Goal: Information Seeking & Learning: Compare options

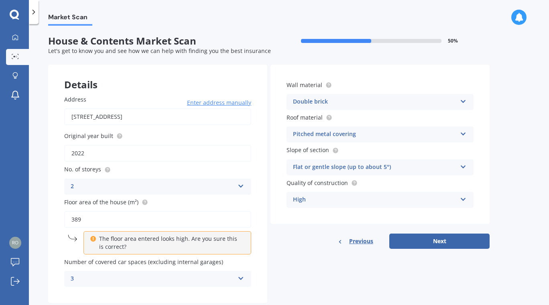
click at [180, 243] on p "The floor area entered looks high. Are you sure this is correct?" at bounding box center [170, 243] width 142 height 16
click at [174, 269] on div "Number of covered car spaces (excluding internal garages) 3 0 1 2 3 4 5+" at bounding box center [157, 272] width 187 height 29
click at [93, 239] on icon at bounding box center [93, 238] width 6 height 6
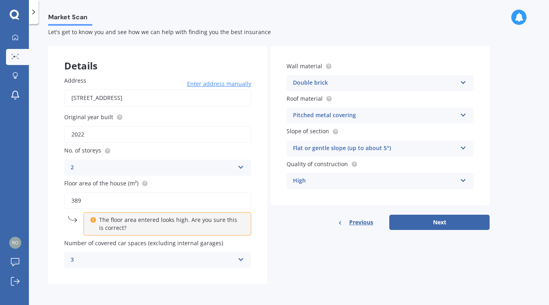
click at [184, 264] on div "3" at bounding box center [153, 260] width 164 height 10
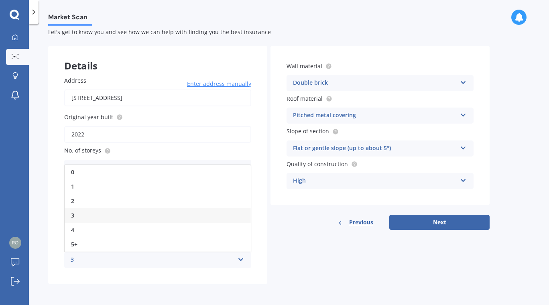
click at [112, 217] on div "3" at bounding box center [158, 215] width 186 height 14
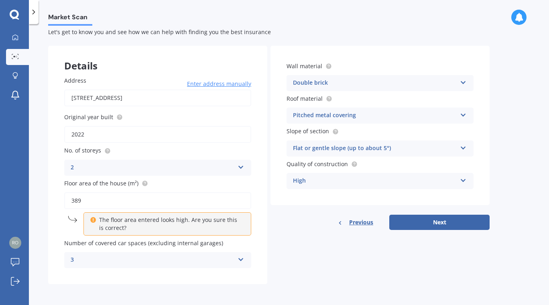
click at [146, 226] on p "The floor area entered looks high. Are you sure this is correct?" at bounding box center [170, 224] width 142 height 16
click at [139, 235] on div "The floor area entered looks high. Are you sure this is correct?" at bounding box center [168, 223] width 168 height 23
click at [138, 226] on p "The floor area entered looks high. Are you sure this is correct?" at bounding box center [170, 224] width 142 height 16
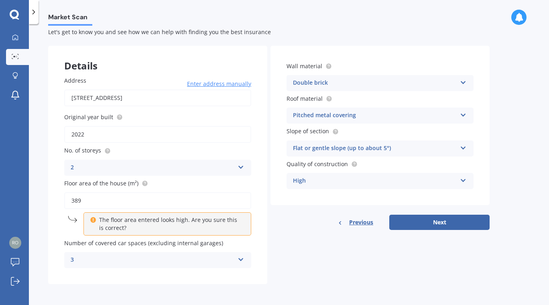
click at [91, 204] on input "389" at bounding box center [157, 200] width 187 height 17
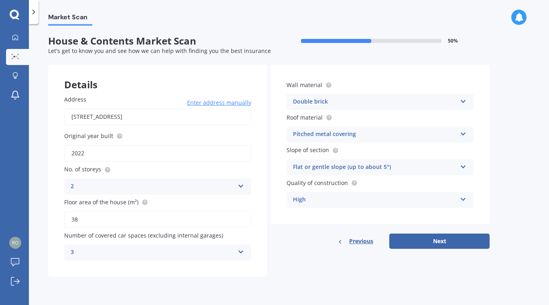
scroll to position [0, 0]
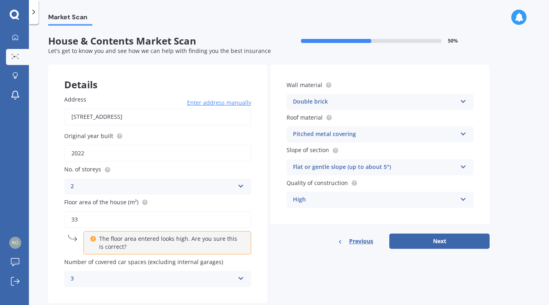
type input "3"
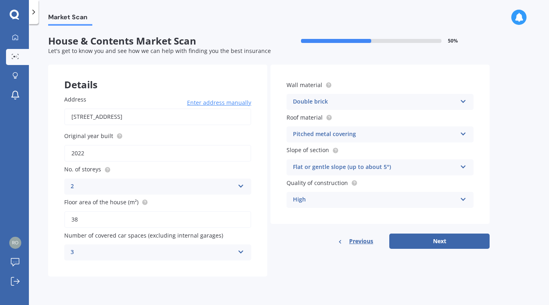
type input "389"
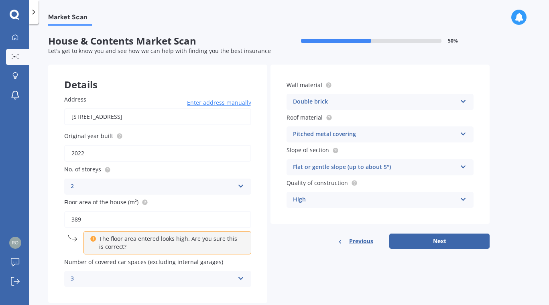
click at [196, 277] on div "3" at bounding box center [153, 279] width 164 height 10
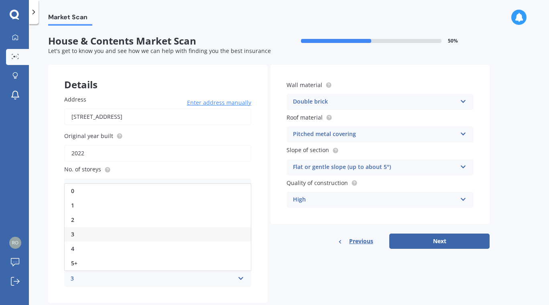
click at [184, 234] on div "3" at bounding box center [158, 234] width 186 height 14
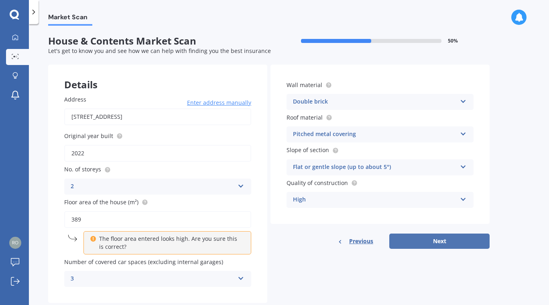
click at [439, 246] on button "Next" at bounding box center [440, 241] width 100 height 15
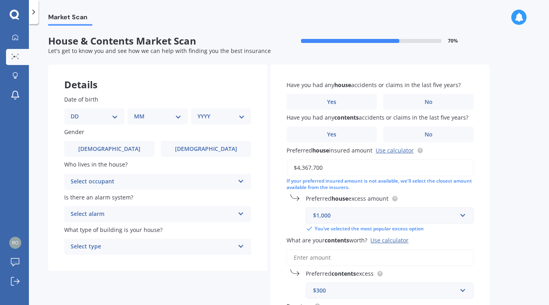
click at [71, 112] on select "DD 01 02 03 04 05 06 07 08 09 10 11 12 13 14 15 16 17 18 19 20 21 22 23 24 25 2…" at bounding box center [94, 116] width 47 height 9
select select "22"
click option "22" at bounding box center [0, 0] width 0 height 0
click at [137, 112] on select "MM 01 02 03 04 05 06 07 08 09 10 11 12" at bounding box center [159, 116] width 44 height 9
select select "05"
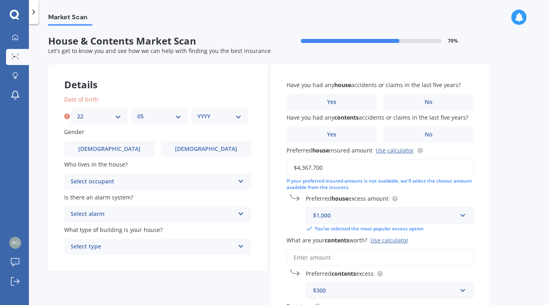
click option "05" at bounding box center [0, 0] width 0 height 0
click at [242, 117] on div "YYYY 2009 2008 2007 2006 2005 2004 2003 2002 2001 2000 1999 1998 1997 1996 1995…" at bounding box center [219, 116] width 57 height 16
click at [198, 112] on select "YYYY 2009 2008 2007 2006 2005 2004 2003 2002 2001 2000 1999 1998 1997 1996 1995…" at bounding box center [220, 116] width 44 height 9
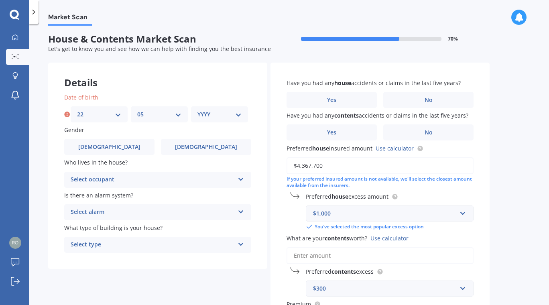
click at [240, 116] on select "YYYY 2009 2008 2007 2006 2005 2004 2003 2002 2001 2000 1999 1998 1997 1996 1995…" at bounding box center [220, 114] width 44 height 9
select select "1959"
click option "1959" at bounding box center [0, 0] width 0 height 0
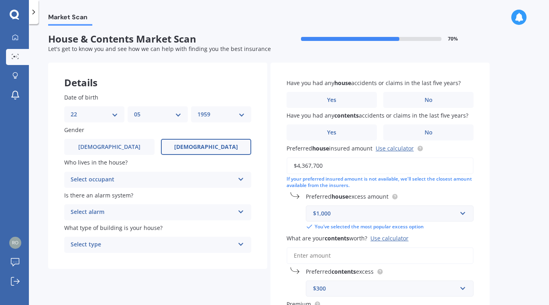
click at [222, 147] on label "[DEMOGRAPHIC_DATA]" at bounding box center [206, 147] width 90 height 16
click at [0, 0] on input "[DEMOGRAPHIC_DATA]" at bounding box center [0, 0] width 0 height 0
click at [241, 178] on icon at bounding box center [241, 178] width 7 height 6
click at [225, 196] on div "Owner" at bounding box center [158, 195] width 186 height 14
click at [244, 211] on icon at bounding box center [241, 211] width 7 height 6
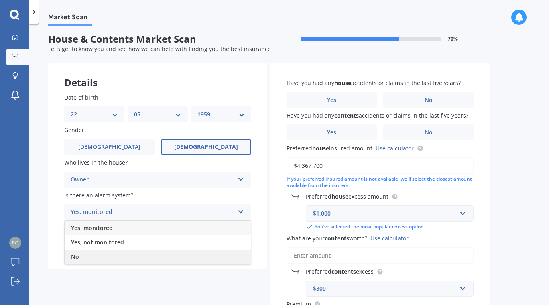
click at [145, 261] on div "No" at bounding box center [158, 257] width 186 height 14
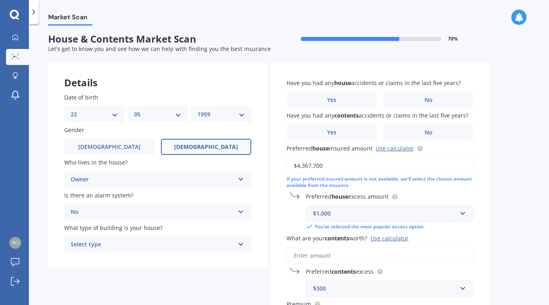
click at [241, 246] on icon at bounding box center [241, 243] width 7 height 6
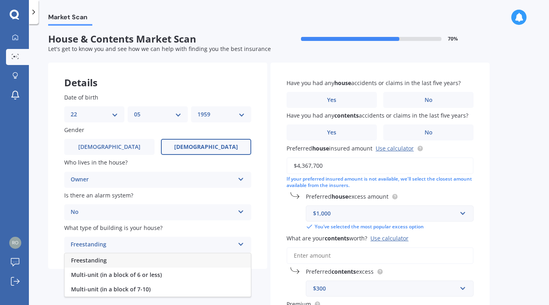
click at [100, 264] on span "Freestanding" at bounding box center [89, 261] width 36 height 8
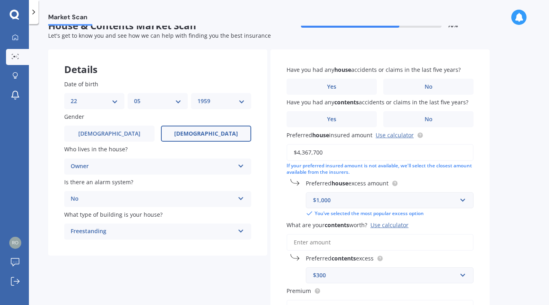
scroll to position [0, 0]
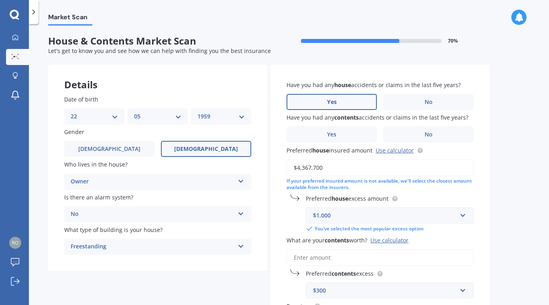
click at [331, 102] on span "Yes" at bounding box center [332, 102] width 10 height 7
click at [0, 0] on input "Yes" at bounding box center [0, 0] width 0 height 0
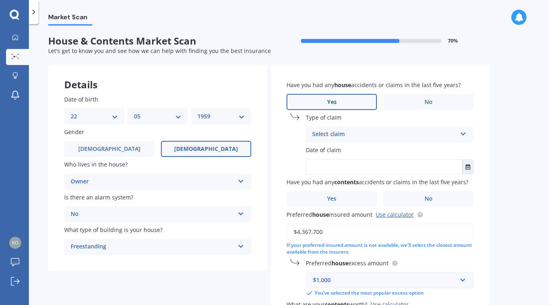
click at [359, 137] on div "Select claim" at bounding box center [384, 135] width 145 height 10
click at [425, 101] on span "No" at bounding box center [429, 102] width 8 height 7
click at [0, 0] on input "No" at bounding box center [0, 0] width 0 height 0
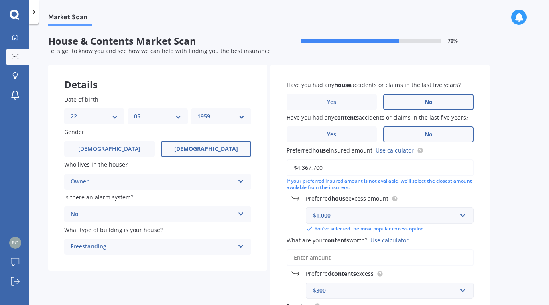
click at [431, 134] on span "No" at bounding box center [429, 134] width 8 height 7
click at [0, 0] on input "No" at bounding box center [0, 0] width 0 height 0
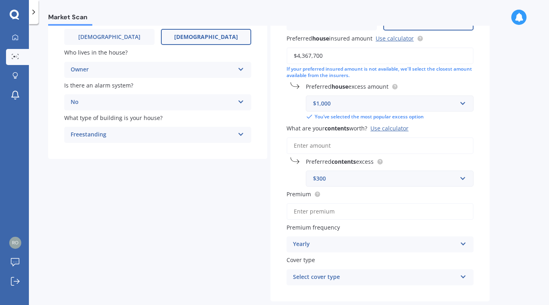
scroll to position [112, 0]
click at [370, 143] on input "What are your contents worth? Use calculator" at bounding box center [380, 145] width 187 height 17
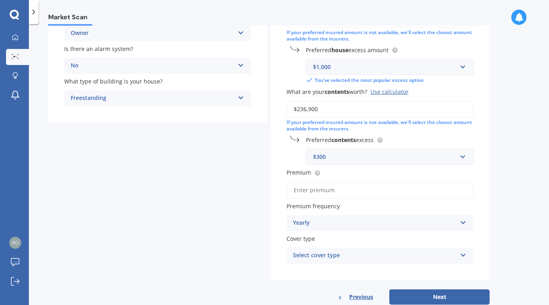
scroll to position [171, 0]
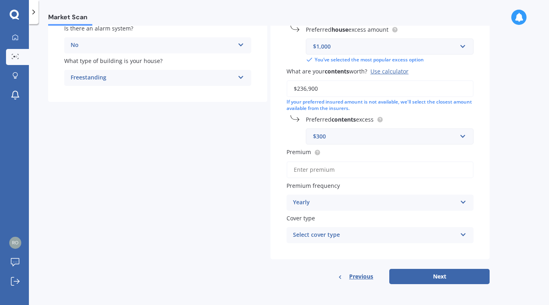
type input "$236,900"
click at [396, 168] on input "Premium" at bounding box center [380, 169] width 187 height 17
type input "$7,512.71"
click at [367, 236] on div "Select cover type" at bounding box center [375, 236] width 164 height 10
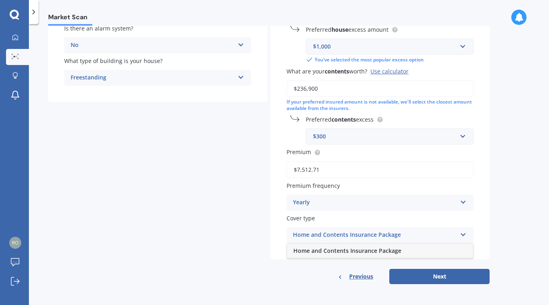
click at [363, 250] on span "Home and Contents Insurance Package" at bounding box center [348, 251] width 108 height 8
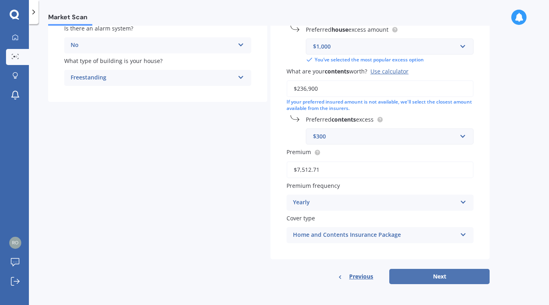
click at [421, 277] on button "Next" at bounding box center [440, 276] width 100 height 15
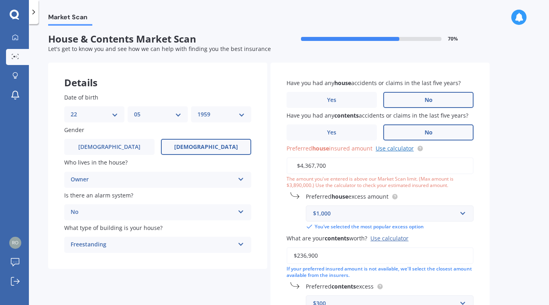
click at [391, 149] on link "Use calculator" at bounding box center [395, 149] width 38 height 8
drag, startPoint x: 336, startPoint y: 165, endPoint x: 300, endPoint y: 167, distance: 35.8
click at [300, 167] on input "$4,367,700" at bounding box center [380, 165] width 187 height 17
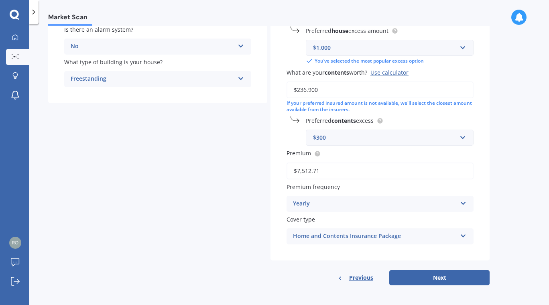
scroll to position [171, 0]
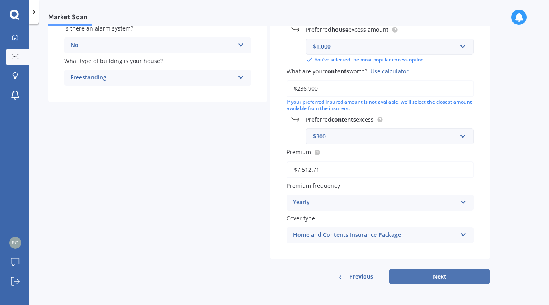
type input "$3,890,000"
click at [447, 275] on button "Next" at bounding box center [440, 276] width 100 height 15
select select "22"
select select "05"
select select "1959"
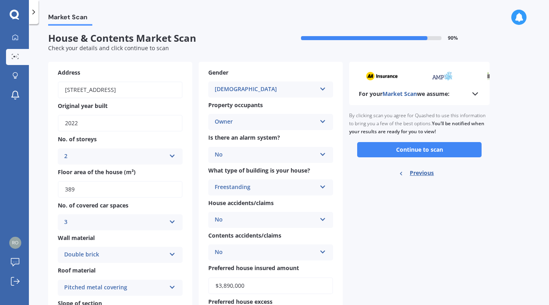
scroll to position [0, 0]
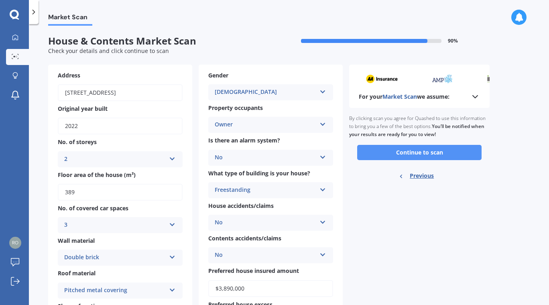
click at [416, 153] on button "Continue to scan" at bounding box center [419, 152] width 124 height 15
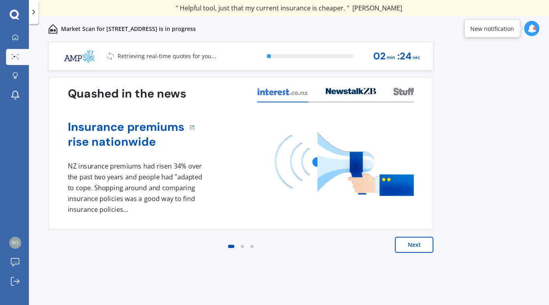
click at [418, 248] on button "Next" at bounding box center [414, 245] width 39 height 16
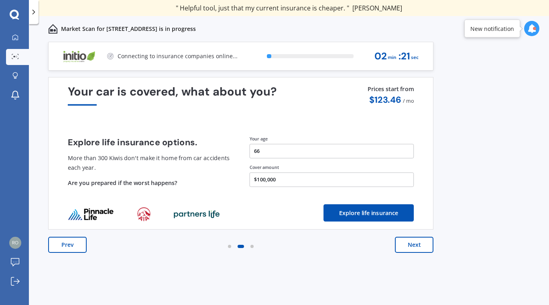
click at [420, 245] on button "Next" at bounding box center [414, 245] width 39 height 16
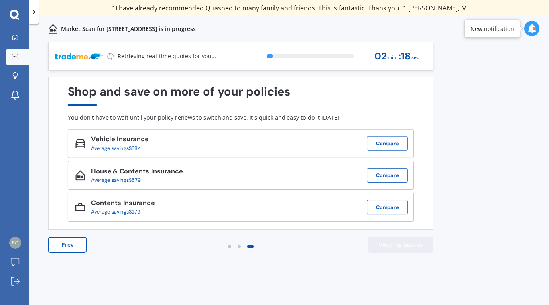
click at [420, 245] on button "View my quotes" at bounding box center [400, 245] width 65 height 16
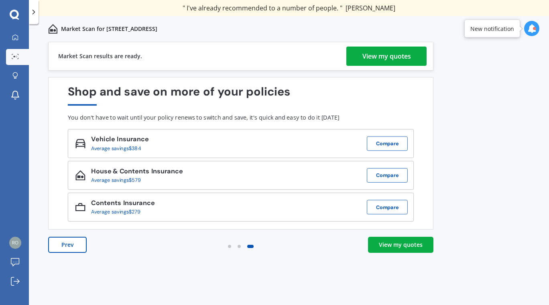
click at [377, 57] on div "View my quotes" at bounding box center [387, 56] width 49 height 19
